Goal: Information Seeking & Learning: Find specific fact

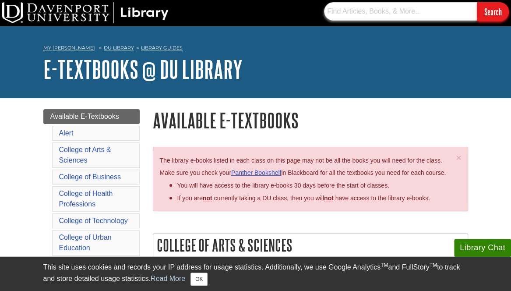
click at [379, 16] on input "text" at bounding box center [400, 11] width 153 height 18
type input "Law and Ethics for the Health Professions"
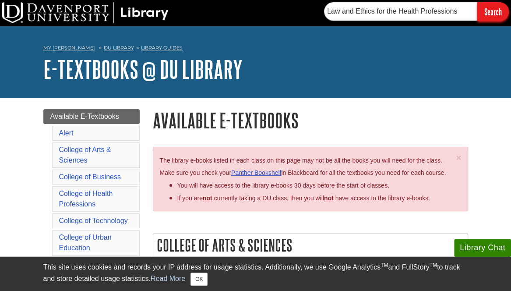
click at [487, 9] on input "Search" at bounding box center [494, 11] width 32 height 19
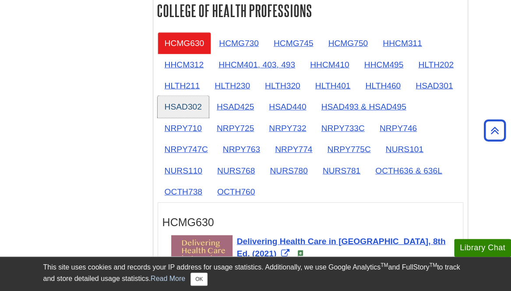
scroll to position [833, 0]
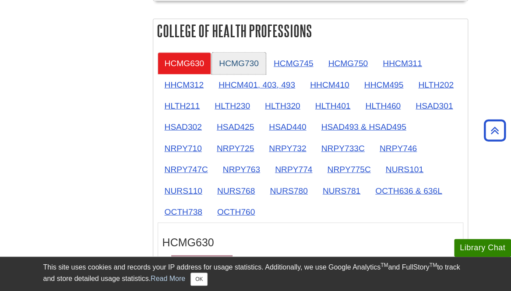
click at [228, 58] on link "HCMG730" at bounding box center [239, 63] width 54 height 21
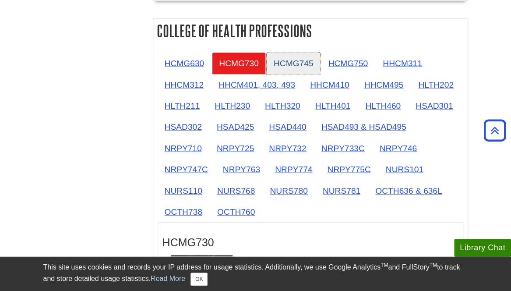
click at [299, 60] on link "HCMG745" at bounding box center [294, 63] width 54 height 21
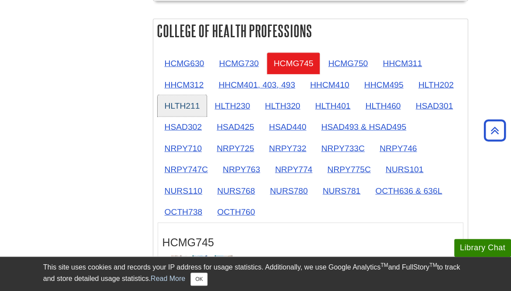
click at [196, 106] on link "HLTH211" at bounding box center [183, 105] width 50 height 21
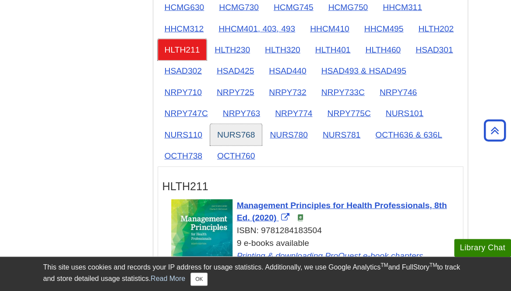
scroll to position [920, 0]
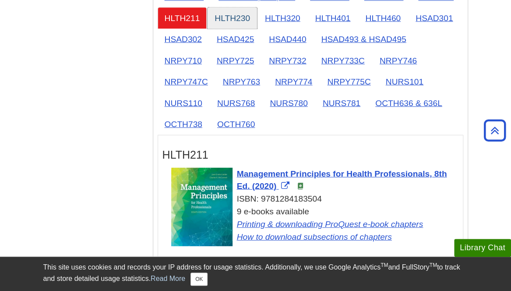
click at [232, 14] on link "HLTH230" at bounding box center [233, 17] width 50 height 21
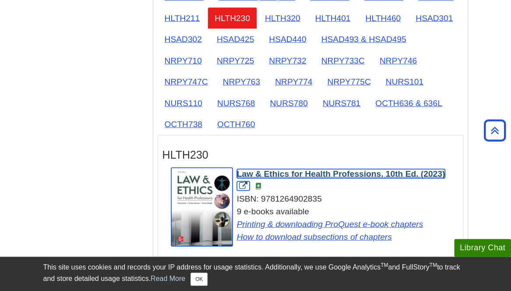
click at [308, 169] on span "Law & Ethics for Health Professions, 10th Ed. (2023)" at bounding box center [341, 173] width 209 height 9
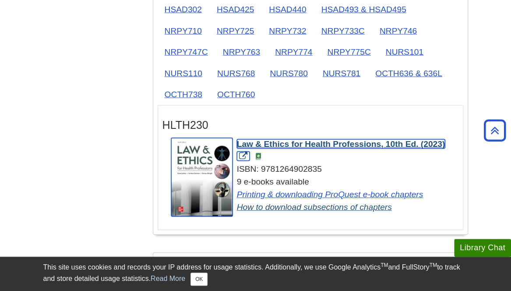
scroll to position [964, 0]
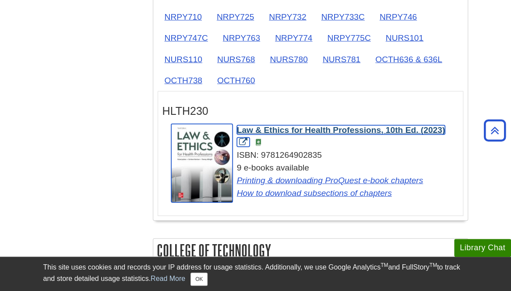
click at [243, 137] on link "Law & Ethics for Health Professions, 10th Ed. (2023)" at bounding box center [341, 136] width 209 height 22
